Goal: Information Seeking & Learning: Learn about a topic

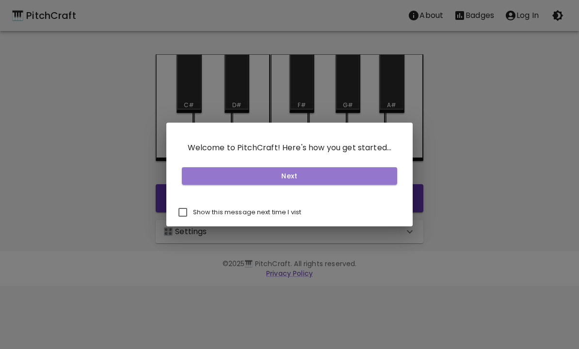
click at [375, 181] on button "Next" at bounding box center [290, 176] width 216 height 18
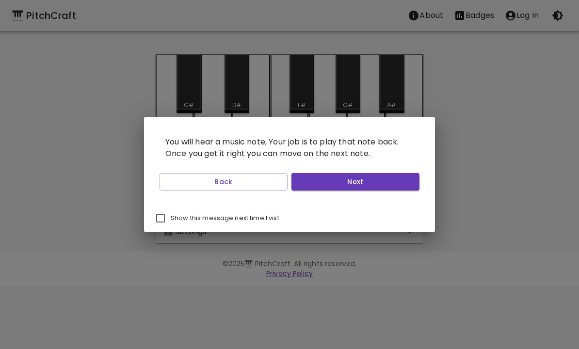
click at [400, 186] on button "Next" at bounding box center [355, 182] width 128 height 18
click at [399, 185] on button "Next" at bounding box center [355, 182] width 128 height 18
click at [400, 184] on button "Next" at bounding box center [355, 182] width 128 height 18
click at [400, 183] on button "Start Playing" at bounding box center [355, 182] width 128 height 18
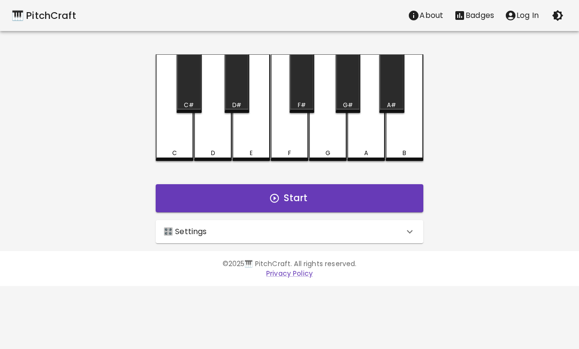
click at [378, 197] on button "Start" at bounding box center [290, 198] width 268 height 28
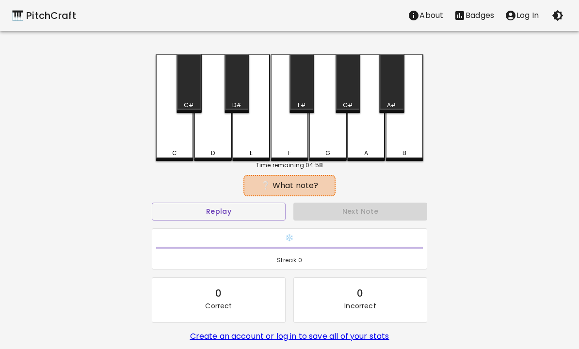
click at [262, 219] on button "Replay" at bounding box center [219, 212] width 134 height 18
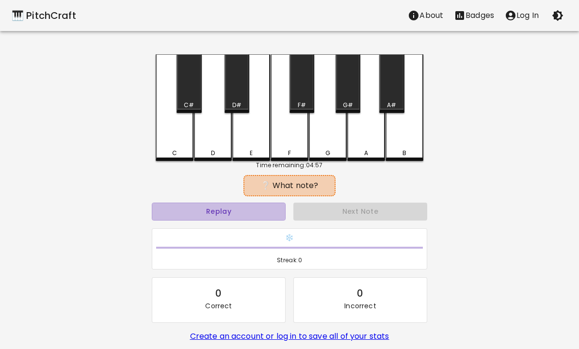
click at [268, 218] on button "Replay" at bounding box center [219, 212] width 134 height 18
click at [267, 217] on button "Replay" at bounding box center [219, 212] width 134 height 18
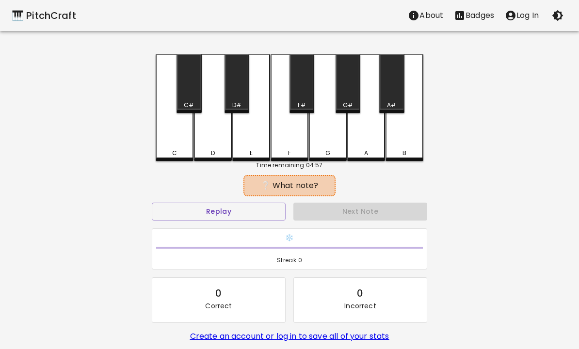
click at [267, 218] on button "Replay" at bounding box center [219, 212] width 134 height 18
click at [267, 217] on button "Replay" at bounding box center [219, 212] width 134 height 18
click at [184, 94] on div "C#" at bounding box center [189, 83] width 25 height 59
click at [192, 107] on div "C#" at bounding box center [189, 105] width 10 height 9
click at [216, 135] on div "D" at bounding box center [213, 107] width 38 height 107
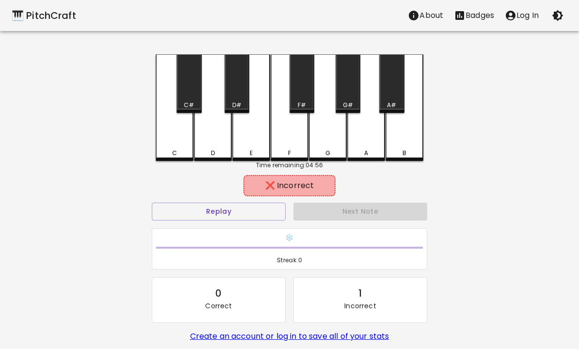
click at [355, 105] on div "G#" at bounding box center [348, 105] width 23 height 9
click at [331, 102] on div "G" at bounding box center [328, 107] width 38 height 107
click at [349, 132] on div "A" at bounding box center [366, 107] width 38 height 107
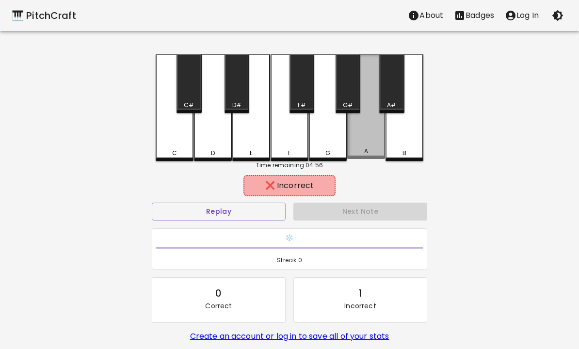
click at [375, 146] on div "A" at bounding box center [366, 106] width 38 height 105
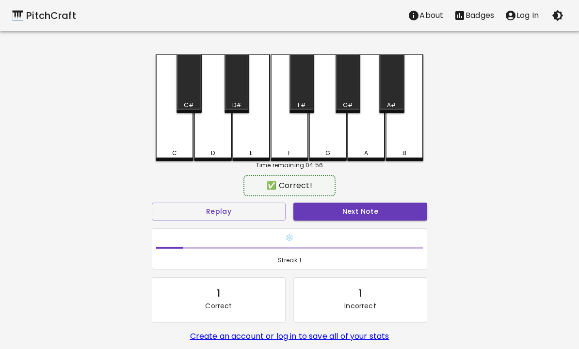
click at [399, 97] on div "A#" at bounding box center [391, 83] width 25 height 59
click at [388, 91] on div "A#" at bounding box center [391, 83] width 25 height 59
click at [390, 83] on div "A#" at bounding box center [391, 83] width 25 height 59
click at [381, 214] on button "Next Note" at bounding box center [360, 212] width 134 height 18
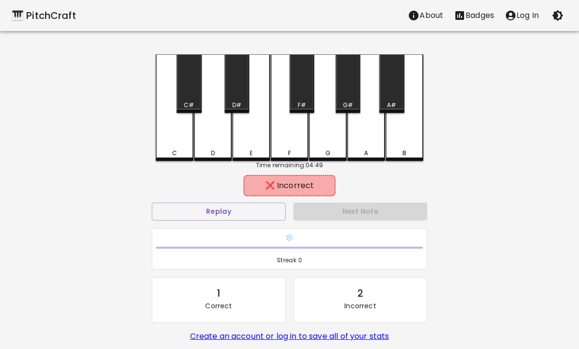
click at [328, 134] on div "G" at bounding box center [328, 107] width 38 height 107
click at [354, 100] on div "G#" at bounding box center [348, 83] width 25 height 59
click at [298, 107] on div "F#" at bounding box center [302, 105] width 8 height 9
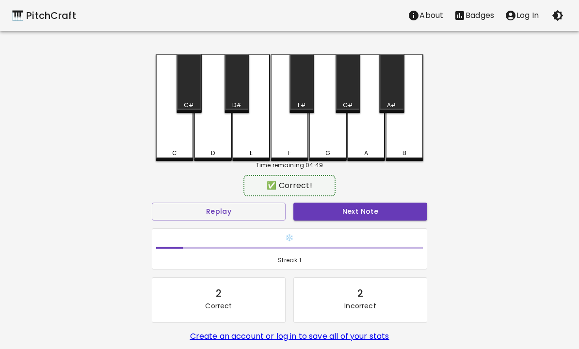
click at [379, 206] on button "Next Note" at bounding box center [360, 212] width 134 height 18
click at [250, 143] on div "E" at bounding box center [251, 107] width 38 height 107
click at [380, 210] on button "Next Note" at bounding box center [360, 212] width 134 height 18
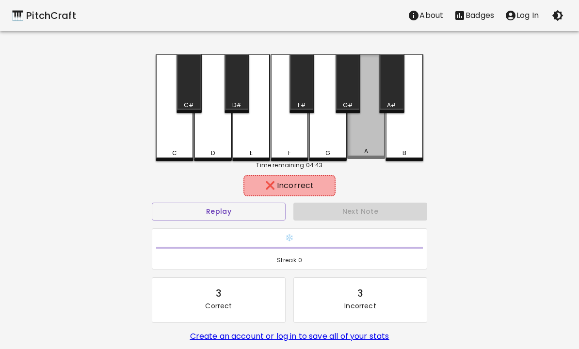
click at [375, 135] on div "A" at bounding box center [366, 106] width 38 height 105
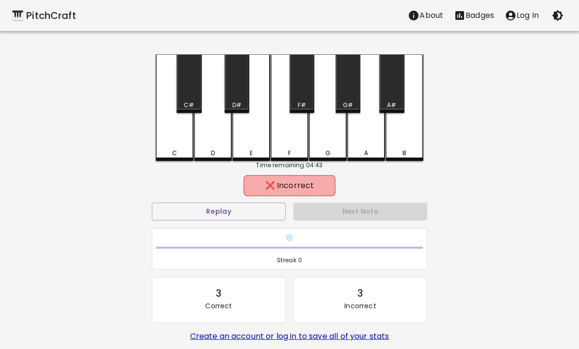
click at [327, 136] on div "G" at bounding box center [328, 107] width 38 height 107
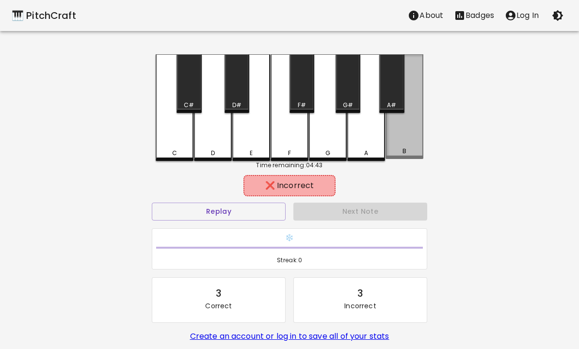
click at [404, 132] on div "B" at bounding box center [405, 106] width 38 height 105
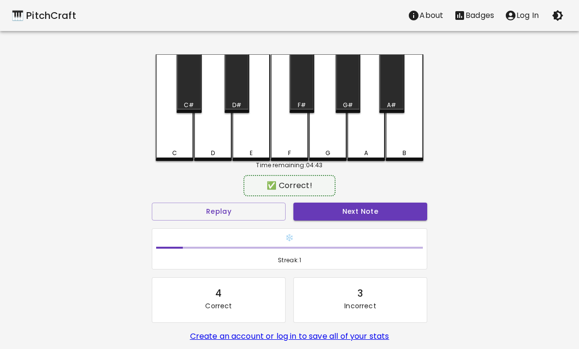
click at [394, 91] on div "A#" at bounding box center [391, 83] width 25 height 59
click at [395, 214] on button "Next Note" at bounding box center [360, 212] width 134 height 18
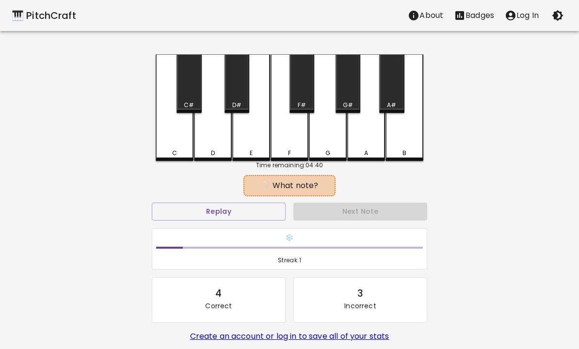
click at [186, 220] on button "Replay" at bounding box center [219, 212] width 134 height 18
click at [188, 221] on div "Replay" at bounding box center [219, 212] width 142 height 26
click at [186, 213] on button "Replay" at bounding box center [219, 212] width 134 height 18
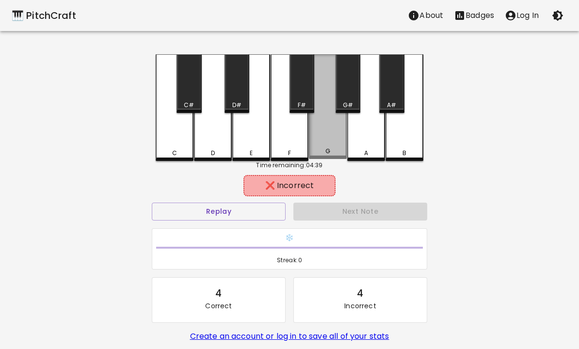
click at [336, 141] on div "G" at bounding box center [328, 106] width 38 height 105
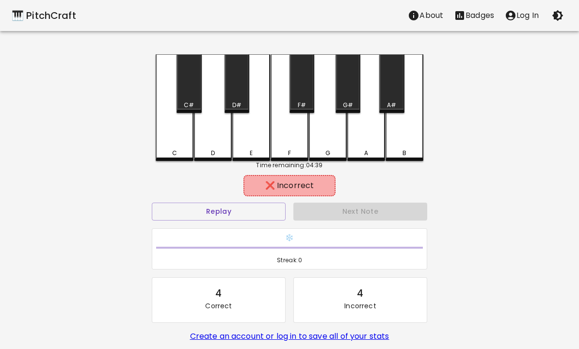
click at [185, 214] on button "Replay" at bounding box center [219, 212] width 134 height 18
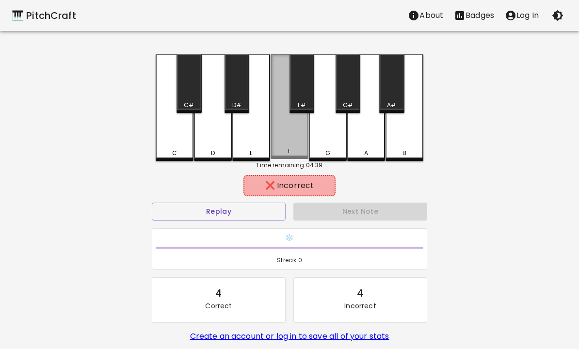
click at [284, 144] on div "F" at bounding box center [290, 106] width 38 height 105
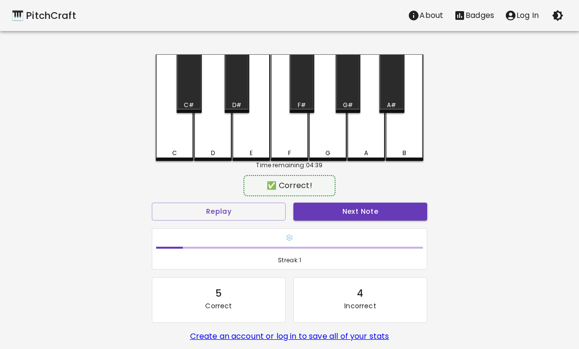
click at [249, 144] on div "E" at bounding box center [251, 107] width 38 height 107
click at [364, 218] on button "Next Note" at bounding box center [360, 212] width 134 height 18
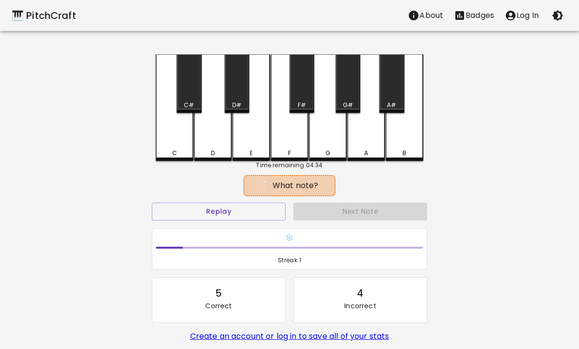
click at [202, 144] on div "D" at bounding box center [213, 107] width 38 height 107
click at [237, 94] on div "D#" at bounding box center [237, 83] width 25 height 59
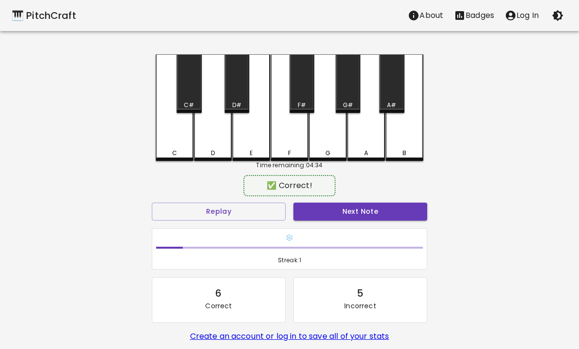
click at [187, 91] on div "C#" at bounding box center [189, 83] width 25 height 59
click at [371, 218] on button "Next Note" at bounding box center [360, 212] width 134 height 18
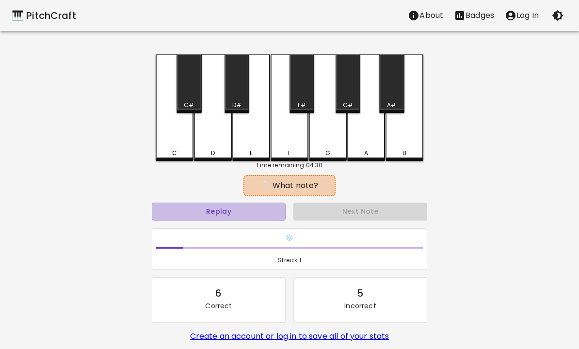
click at [196, 207] on button "Replay" at bounding box center [219, 212] width 134 height 18
click at [196, 206] on button "Replay" at bounding box center [219, 212] width 134 height 18
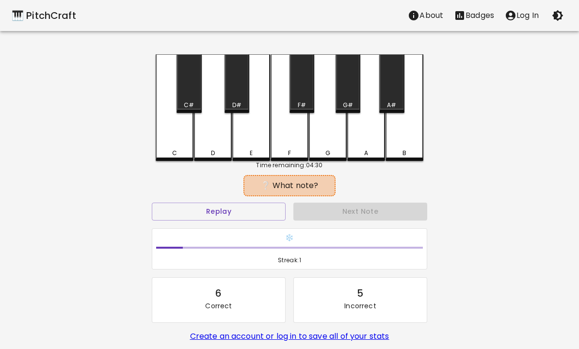
click at [197, 211] on button "Replay" at bounding box center [219, 212] width 134 height 18
click at [197, 204] on button "Replay" at bounding box center [219, 212] width 134 height 18
click at [191, 84] on div "C#" at bounding box center [189, 83] width 25 height 59
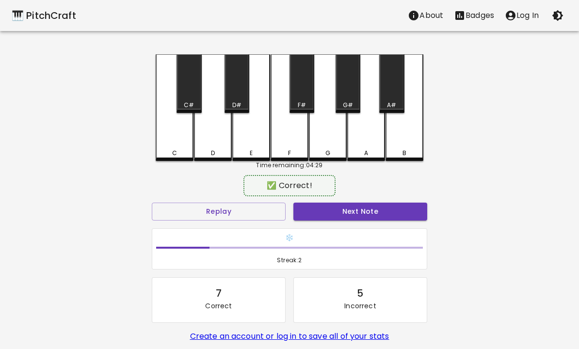
click at [379, 210] on button "Next Note" at bounding box center [360, 212] width 134 height 18
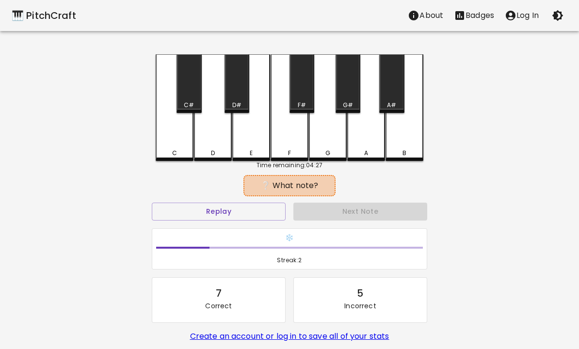
click at [194, 209] on button "Replay" at bounding box center [219, 212] width 134 height 18
click at [192, 219] on button "Replay" at bounding box center [219, 212] width 134 height 18
click at [192, 100] on div "C#" at bounding box center [189, 83] width 25 height 59
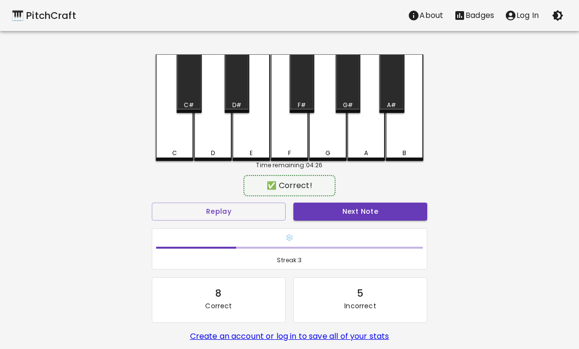
click at [375, 217] on button "Next Note" at bounding box center [360, 212] width 134 height 18
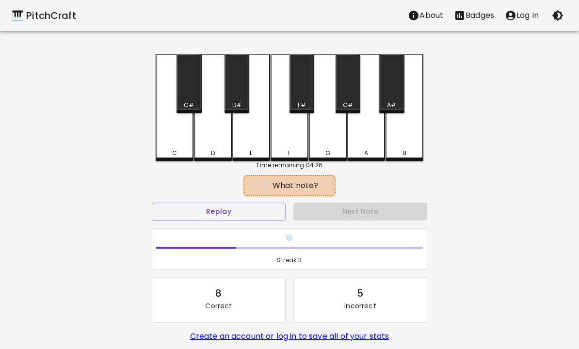
click at [189, 214] on button "Replay" at bounding box center [219, 212] width 134 height 18
click at [188, 214] on button "Replay" at bounding box center [219, 212] width 134 height 18
click at [190, 212] on button "Replay" at bounding box center [219, 212] width 134 height 18
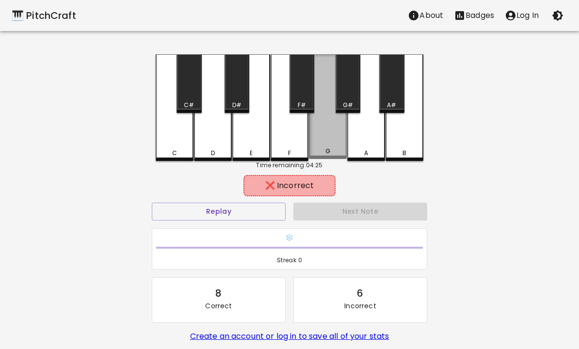
click at [328, 140] on div "G" at bounding box center [328, 106] width 38 height 105
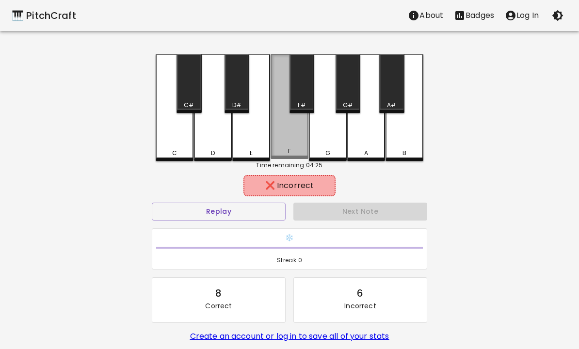
click at [287, 134] on div "F" at bounding box center [290, 106] width 38 height 105
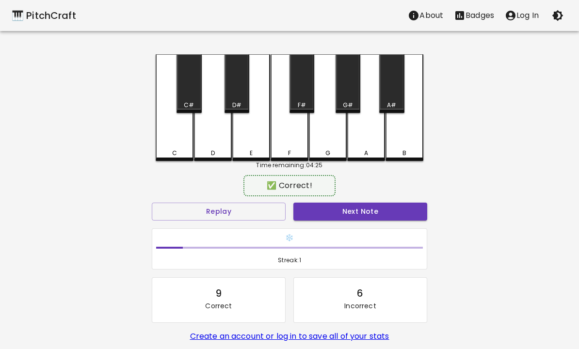
click at [367, 211] on button "Next Note" at bounding box center [360, 212] width 134 height 18
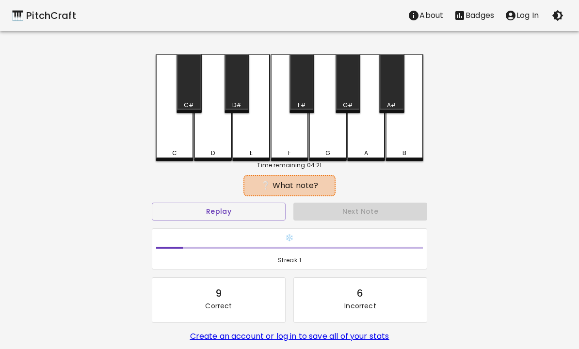
click at [309, 100] on div "F#" at bounding box center [302, 83] width 25 height 59
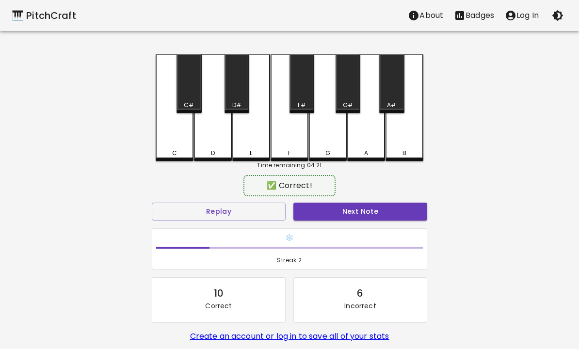
click at [380, 214] on button "Next Note" at bounding box center [360, 212] width 134 height 18
click at [298, 98] on div "F#" at bounding box center [302, 83] width 25 height 59
click at [381, 217] on button "Next Note" at bounding box center [360, 212] width 134 height 18
click at [305, 98] on div "F#" at bounding box center [302, 83] width 25 height 59
click at [377, 219] on button "Next Note" at bounding box center [360, 212] width 134 height 18
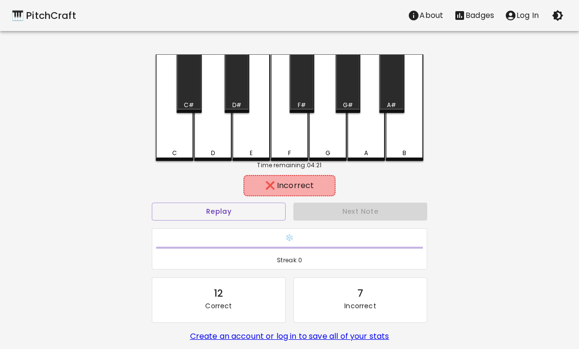
click at [338, 125] on div "G" at bounding box center [328, 107] width 38 height 107
click at [347, 95] on div "G#" at bounding box center [348, 83] width 25 height 59
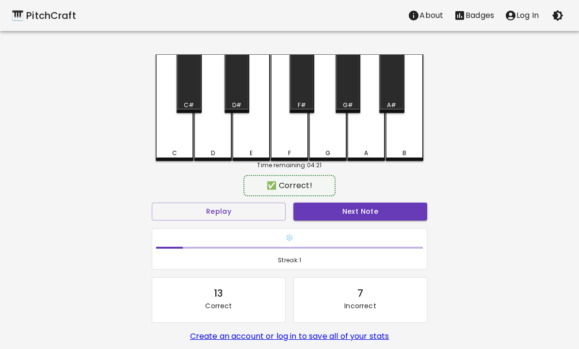
click at [372, 116] on div "A" at bounding box center [366, 107] width 38 height 107
click at [389, 219] on button "Next Note" at bounding box center [360, 212] width 134 height 18
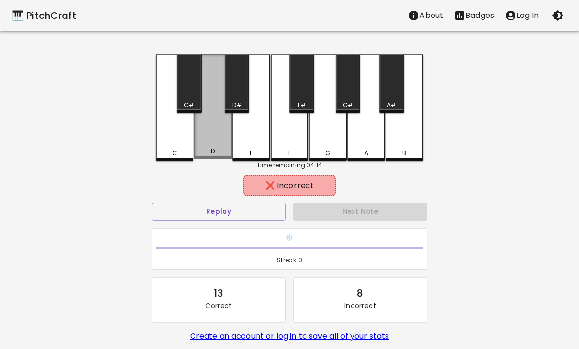
click at [218, 134] on div "D" at bounding box center [213, 106] width 38 height 105
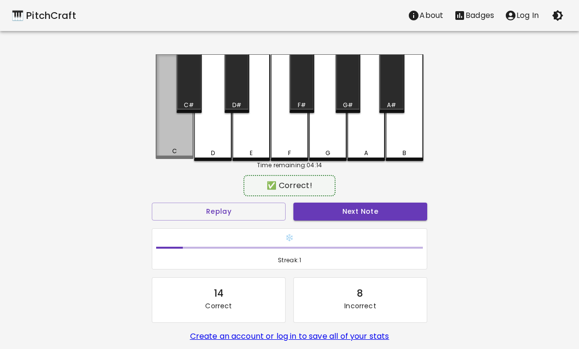
click at [174, 128] on div "C" at bounding box center [175, 106] width 38 height 105
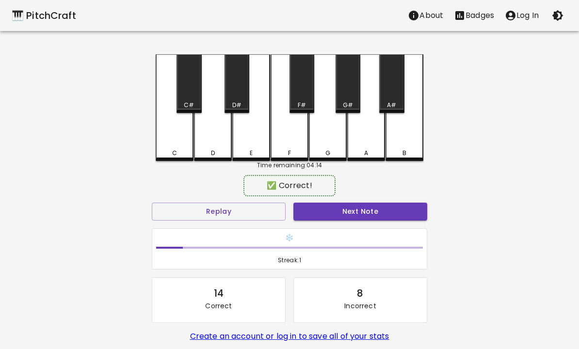
click at [382, 210] on button "Next Note" at bounding box center [360, 212] width 134 height 18
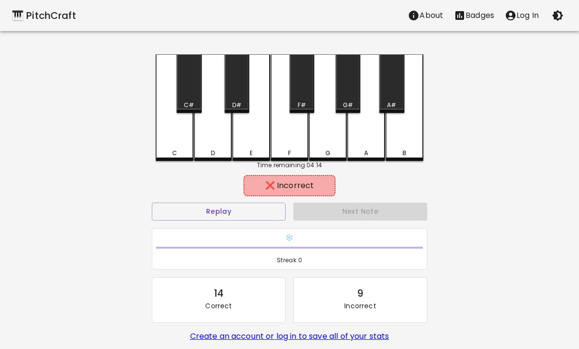
click at [217, 137] on div "D" at bounding box center [213, 107] width 38 height 107
click at [244, 139] on div "E" at bounding box center [251, 107] width 38 height 107
click at [184, 97] on div "C#" at bounding box center [189, 83] width 25 height 59
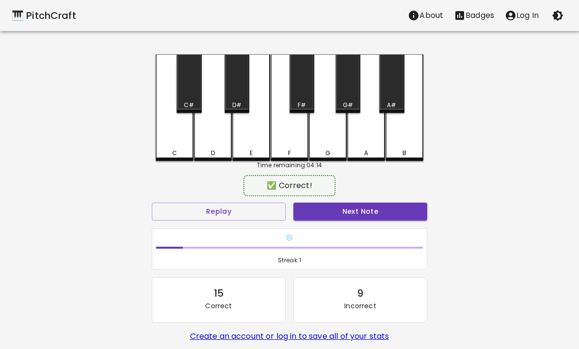
click at [235, 109] on div "D#" at bounding box center [236, 105] width 9 height 9
click at [385, 213] on button "Next Note" at bounding box center [360, 212] width 134 height 18
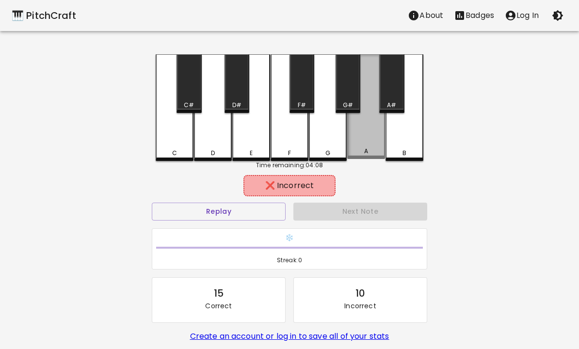
click at [372, 138] on div "A" at bounding box center [366, 106] width 38 height 105
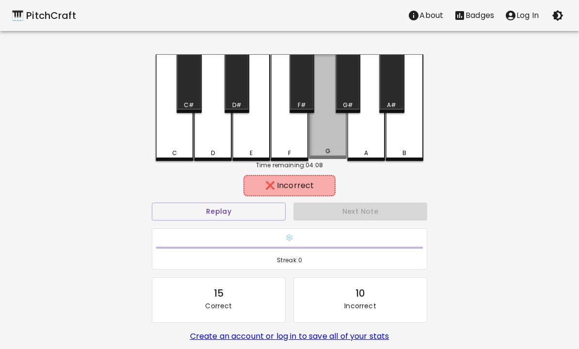
click at [331, 129] on div "G" at bounding box center [328, 106] width 38 height 105
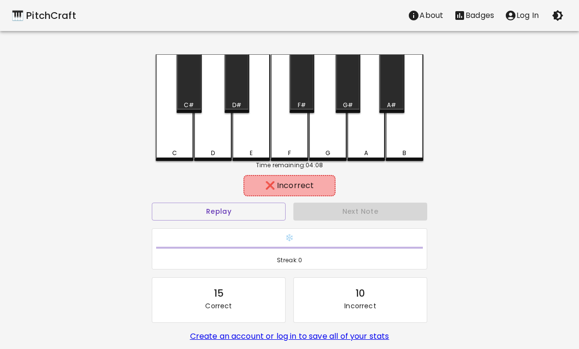
click at [407, 134] on div "B" at bounding box center [405, 107] width 38 height 107
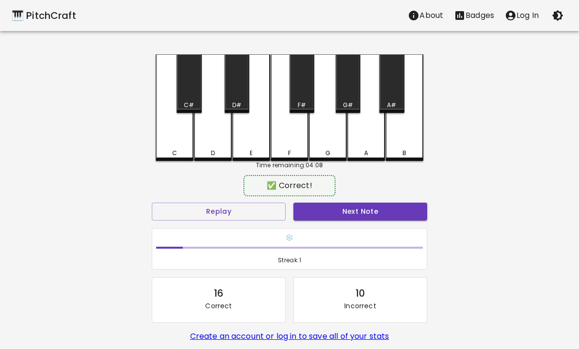
click at [396, 90] on div "A#" at bounding box center [391, 83] width 25 height 59
click at [391, 214] on button "Next Note" at bounding box center [360, 212] width 134 height 18
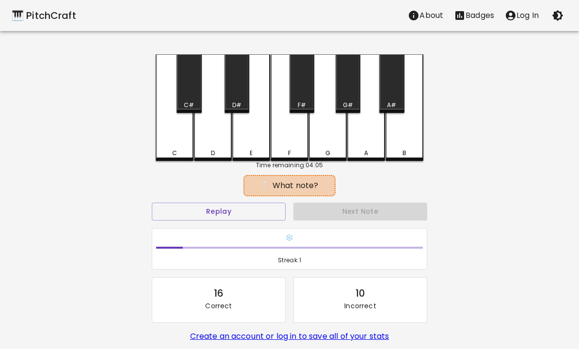
click at [218, 208] on button "Replay" at bounding box center [219, 212] width 134 height 18
click at [216, 211] on button "Replay" at bounding box center [219, 212] width 134 height 18
click at [215, 211] on button "Replay" at bounding box center [219, 212] width 134 height 18
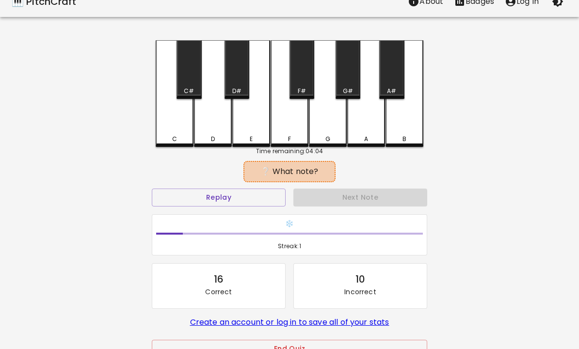
scroll to position [14, 0]
click at [199, 192] on button "Replay" at bounding box center [219, 198] width 134 height 18
click at [199, 191] on button "Replay" at bounding box center [219, 198] width 134 height 18
click at [201, 200] on button "Replay" at bounding box center [219, 198] width 134 height 18
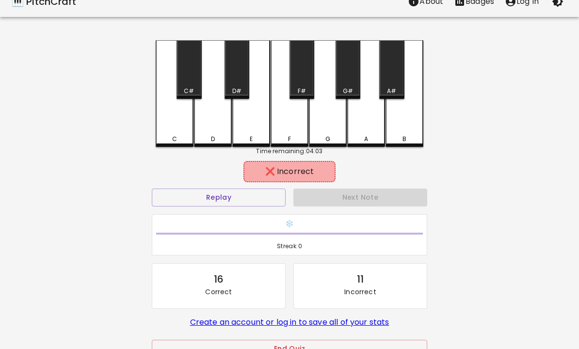
click at [305, 85] on div "F#" at bounding box center [302, 69] width 25 height 59
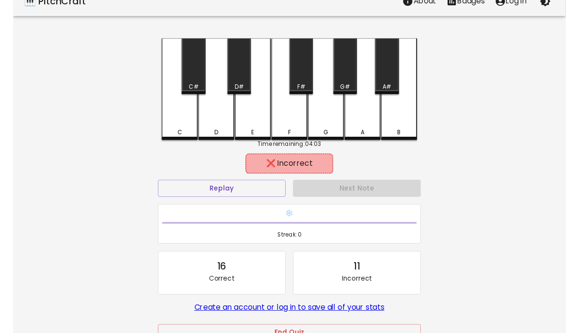
scroll to position [0, 0]
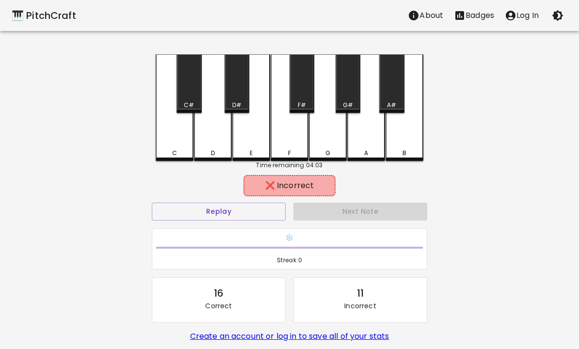
click at [299, 129] on div "F" at bounding box center [290, 107] width 38 height 107
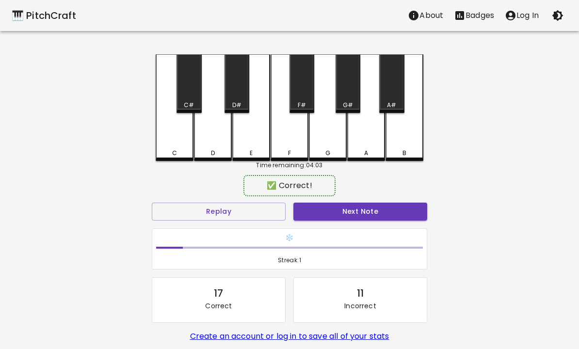
click at [385, 219] on button "Next Note" at bounding box center [360, 212] width 134 height 18
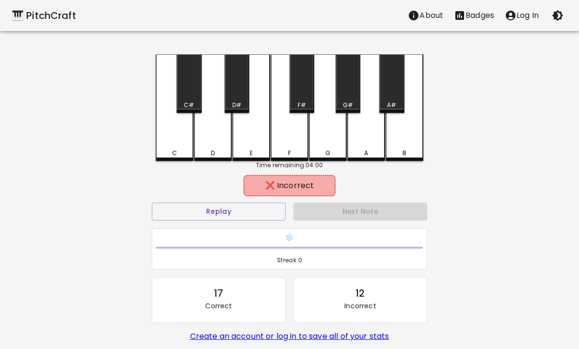
click at [221, 134] on div "D" at bounding box center [213, 107] width 38 height 107
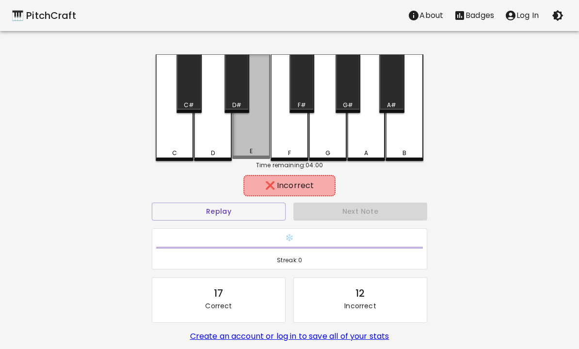
click at [246, 142] on div "E" at bounding box center [251, 106] width 38 height 105
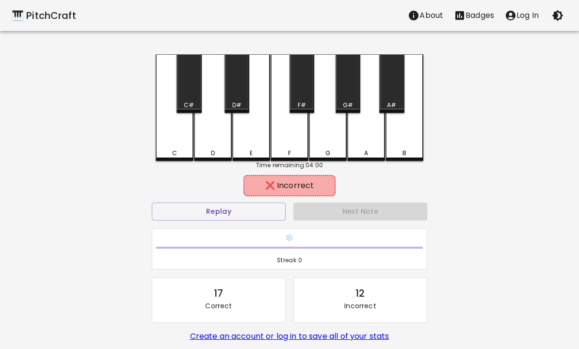
click at [183, 124] on div "C" at bounding box center [175, 107] width 38 height 107
click at [194, 97] on div "C#" at bounding box center [189, 83] width 25 height 59
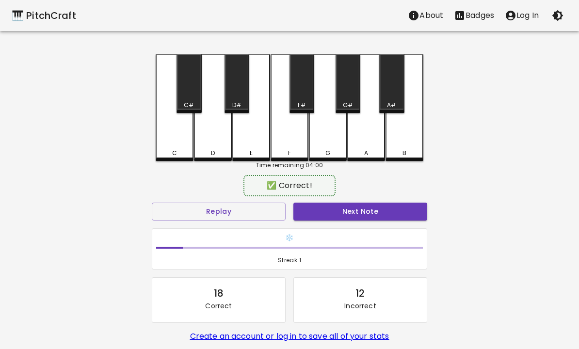
click at [383, 219] on button "Next Note" at bounding box center [360, 212] width 134 height 18
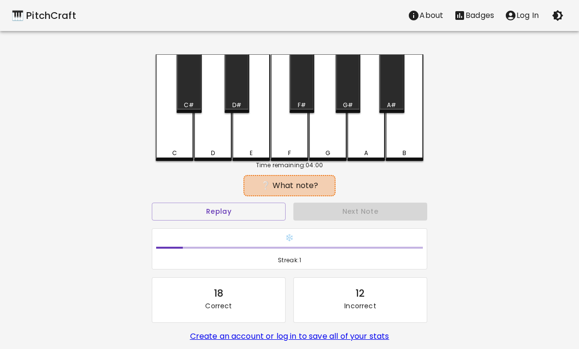
click at [6, 274] on div "🎹 PitchCraft About Badges Log In C C# D D# E F F# G G# A A# B Time remaining: 0…" at bounding box center [289, 193] width 579 height 386
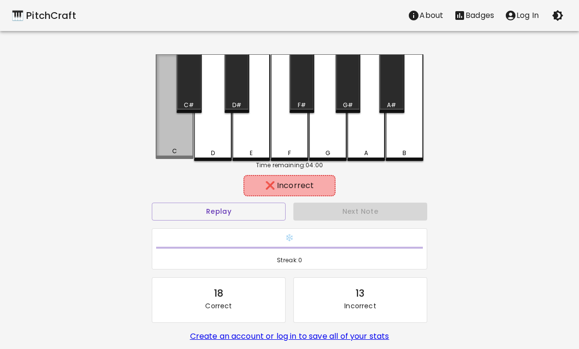
click at [192, 116] on div "C" at bounding box center [175, 106] width 38 height 105
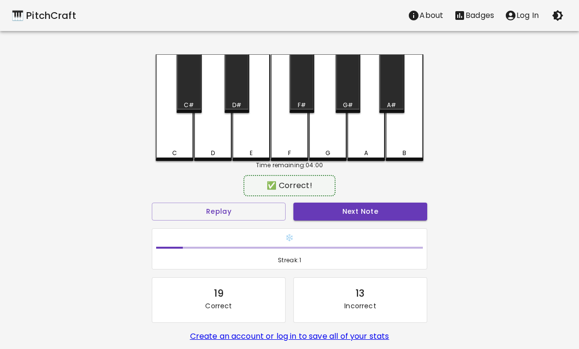
click at [190, 100] on div "C#" at bounding box center [189, 83] width 25 height 59
click at [384, 217] on button "Next Note" at bounding box center [360, 212] width 134 height 18
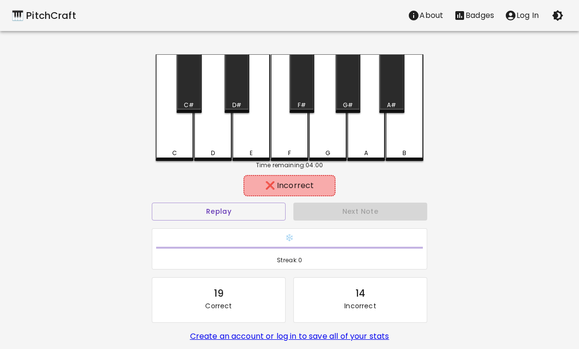
click at [185, 87] on div "C#" at bounding box center [189, 83] width 25 height 59
click at [369, 110] on div "A" at bounding box center [366, 107] width 38 height 107
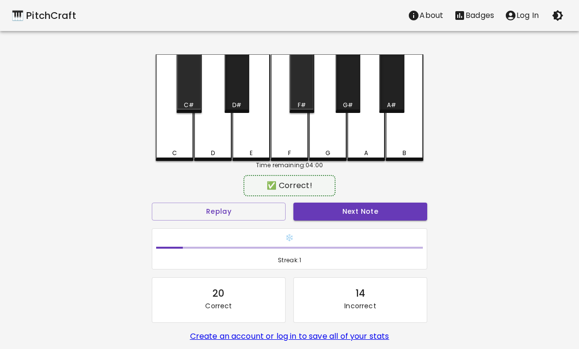
click at [284, 141] on div "F" at bounding box center [290, 107] width 38 height 107
click at [370, 213] on button "Next Note" at bounding box center [360, 212] width 134 height 18
click at [362, 213] on button "Next Note" at bounding box center [360, 212] width 134 height 18
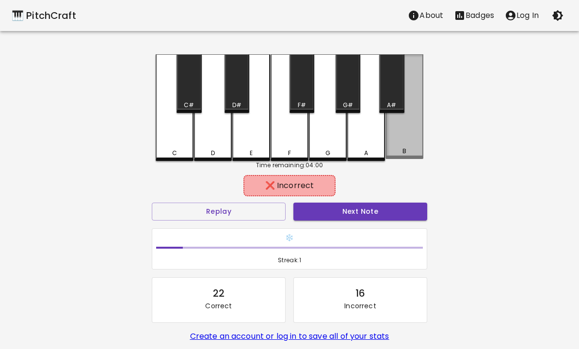
click at [284, 140] on div "F" at bounding box center [290, 107] width 38 height 107
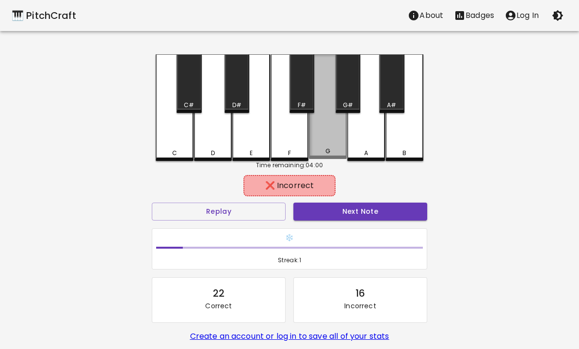
click at [285, 127] on div "F" at bounding box center [290, 107] width 38 height 107
click at [387, 63] on div "A#" at bounding box center [391, 83] width 25 height 59
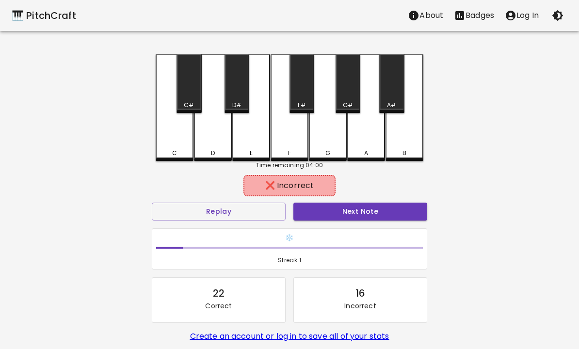
click at [287, 106] on div "F" at bounding box center [290, 107] width 38 height 107
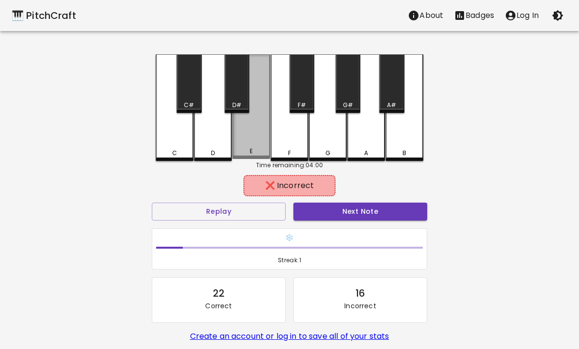
click at [232, 128] on div "E" at bounding box center [251, 106] width 38 height 105
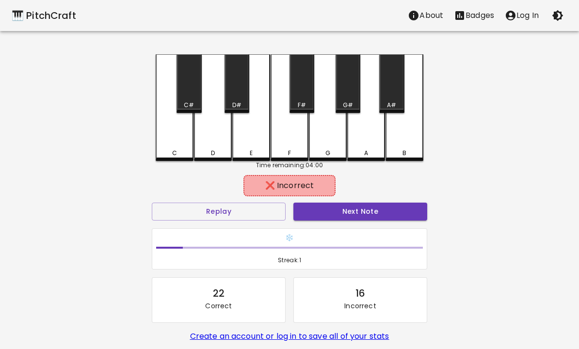
click at [301, 95] on div "F#" at bounding box center [302, 83] width 25 height 59
click at [370, 88] on div "A" at bounding box center [366, 107] width 38 height 107
click at [238, 96] on div "D#" at bounding box center [237, 83] width 25 height 59
click at [179, 113] on div "C#" at bounding box center [189, 83] width 25 height 59
click at [261, 136] on div "E" at bounding box center [251, 107] width 38 height 107
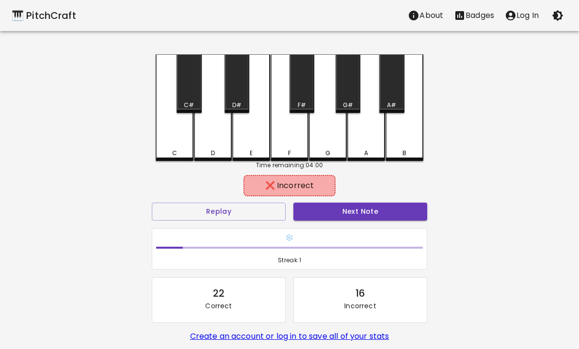
click at [296, 141] on div "F" at bounding box center [290, 107] width 38 height 107
click at [173, 129] on div "C" at bounding box center [175, 107] width 38 height 107
click at [250, 212] on button "Replay" at bounding box center [219, 212] width 134 height 18
click at [256, 211] on button "Replay" at bounding box center [219, 212] width 134 height 18
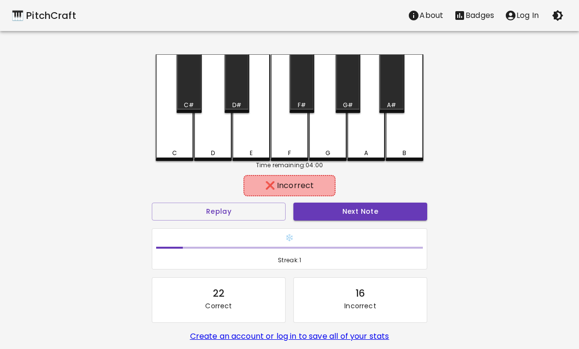
click at [256, 210] on button "Replay" at bounding box center [219, 212] width 134 height 18
click at [254, 211] on button "Replay" at bounding box center [219, 212] width 134 height 18
click at [260, 215] on button "Replay" at bounding box center [219, 212] width 134 height 18
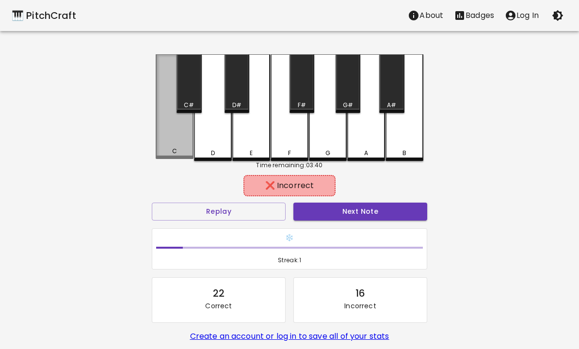
click at [186, 134] on div "C" at bounding box center [175, 106] width 38 height 105
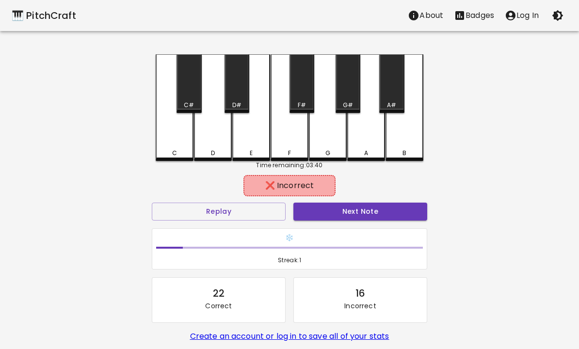
click at [203, 127] on div "D" at bounding box center [213, 107] width 38 height 107
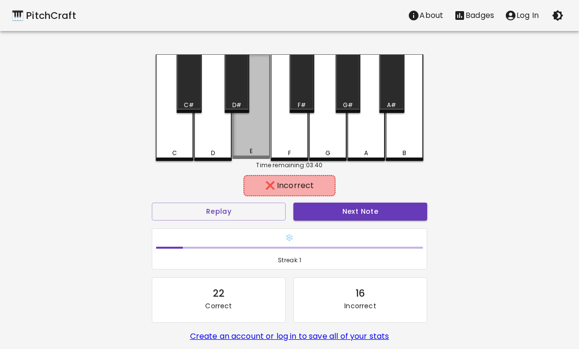
click at [252, 136] on div "E" at bounding box center [251, 106] width 38 height 105
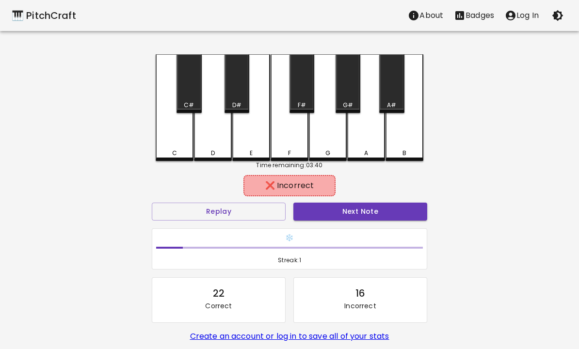
click at [207, 83] on div "D" at bounding box center [213, 107] width 38 height 107
click at [230, 84] on div "D#" at bounding box center [237, 83] width 25 height 59
click at [178, 89] on div "C#" at bounding box center [189, 83] width 25 height 59
click at [217, 138] on div "D" at bounding box center [213, 107] width 38 height 107
click at [244, 144] on div "E" at bounding box center [251, 107] width 38 height 107
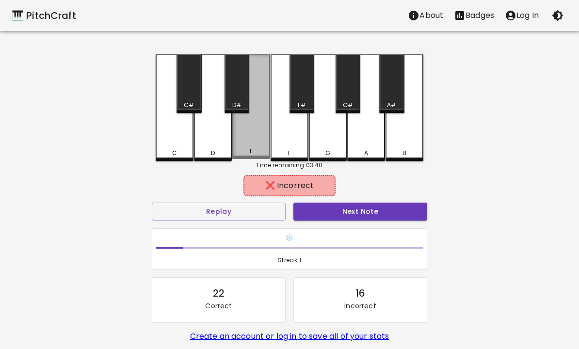
click at [256, 134] on div "E" at bounding box center [251, 106] width 38 height 105
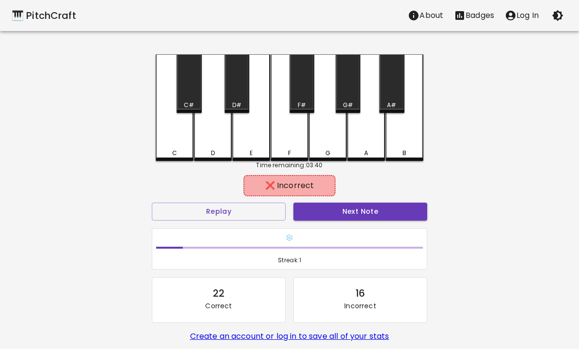
click at [368, 212] on button "Next Note" at bounding box center [360, 212] width 134 height 18
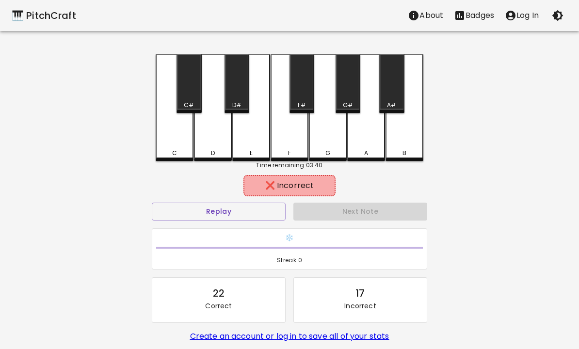
click at [210, 125] on div "D" at bounding box center [213, 107] width 38 height 107
click at [176, 120] on div "C" at bounding box center [175, 107] width 38 height 107
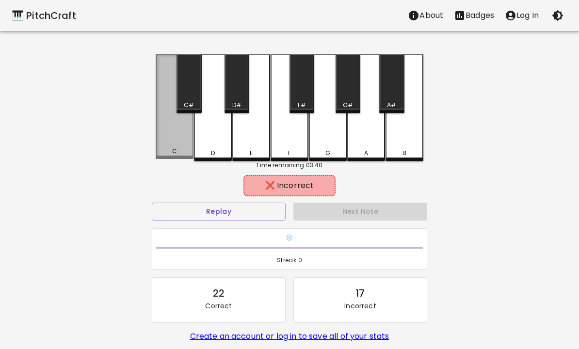
click at [176, 120] on div "C" at bounding box center [175, 106] width 38 height 105
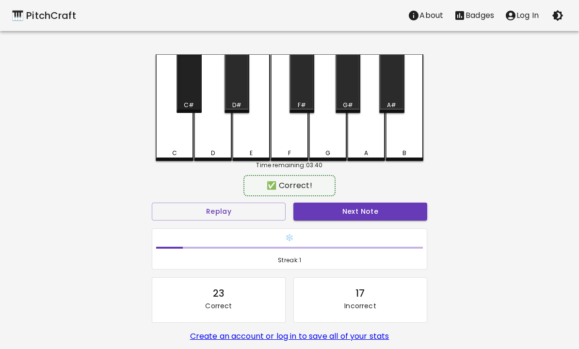
click at [189, 95] on div "C#" at bounding box center [189, 83] width 25 height 59
click at [369, 206] on button "Next Note" at bounding box center [360, 212] width 134 height 18
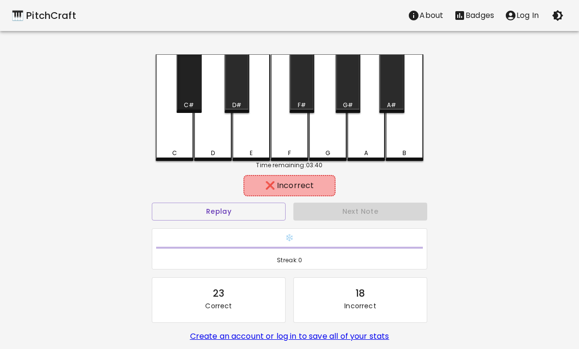
click at [189, 87] on div "C#" at bounding box center [189, 83] width 25 height 59
click at [348, 106] on div "G#" at bounding box center [348, 105] width 10 height 9
click at [352, 97] on div "G#" at bounding box center [348, 83] width 25 height 59
click at [351, 97] on div "G#" at bounding box center [348, 83] width 25 height 59
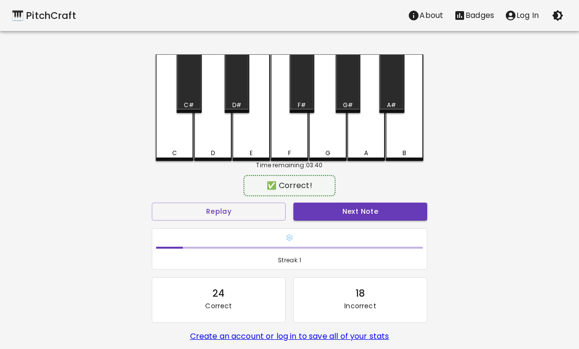
click at [371, 152] on div "A" at bounding box center [366, 153] width 36 height 9
click at [360, 216] on button "Next Note" at bounding box center [360, 212] width 134 height 18
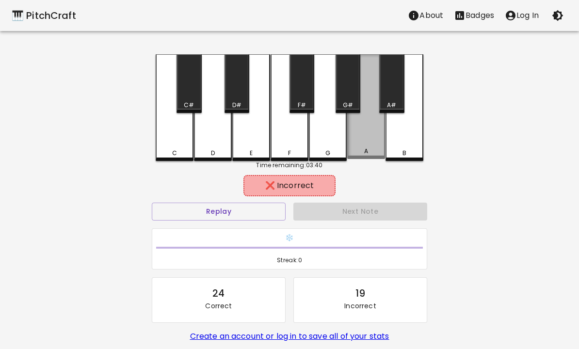
click at [376, 142] on div "A" at bounding box center [366, 106] width 38 height 105
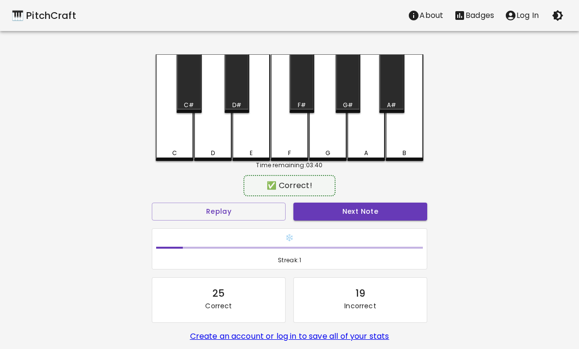
click at [356, 215] on button "Next Note" at bounding box center [360, 212] width 134 height 18
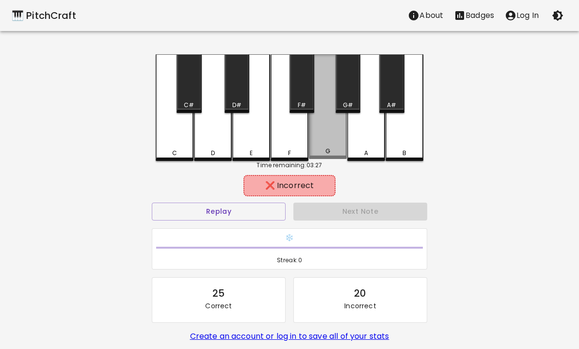
click at [327, 145] on div "G" at bounding box center [328, 106] width 38 height 105
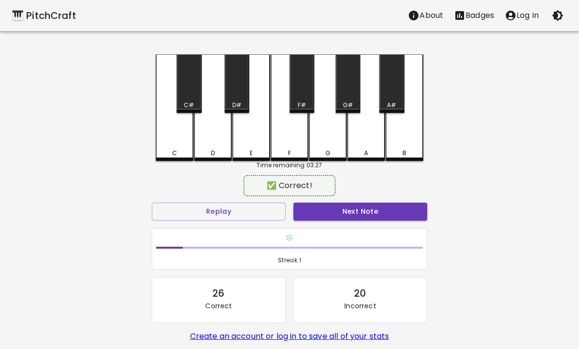
click at [352, 210] on button "Next Note" at bounding box center [360, 212] width 134 height 18
click at [369, 138] on div "A" at bounding box center [366, 107] width 38 height 107
click at [362, 220] on button "Next Note" at bounding box center [360, 212] width 134 height 18
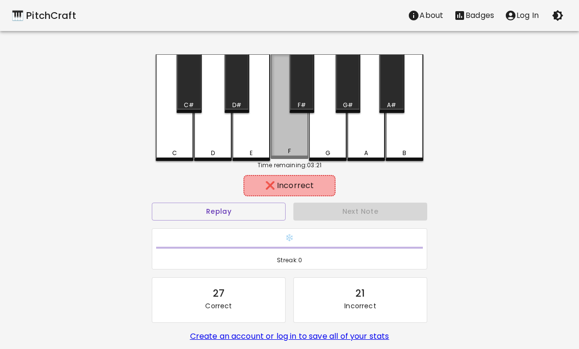
click at [293, 147] on div "F" at bounding box center [290, 106] width 38 height 105
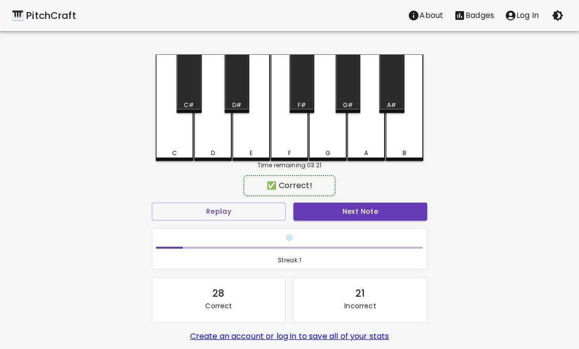
click at [251, 136] on div "E" at bounding box center [251, 107] width 38 height 107
click at [355, 227] on div "❄️ Streak: 1" at bounding box center [289, 249] width 283 height 49
click at [354, 227] on div "❄️ Streak: 1" at bounding box center [289, 249] width 283 height 49
click at [358, 218] on button "Next Note" at bounding box center [360, 212] width 134 height 18
